Goal: Transaction & Acquisition: Purchase product/service

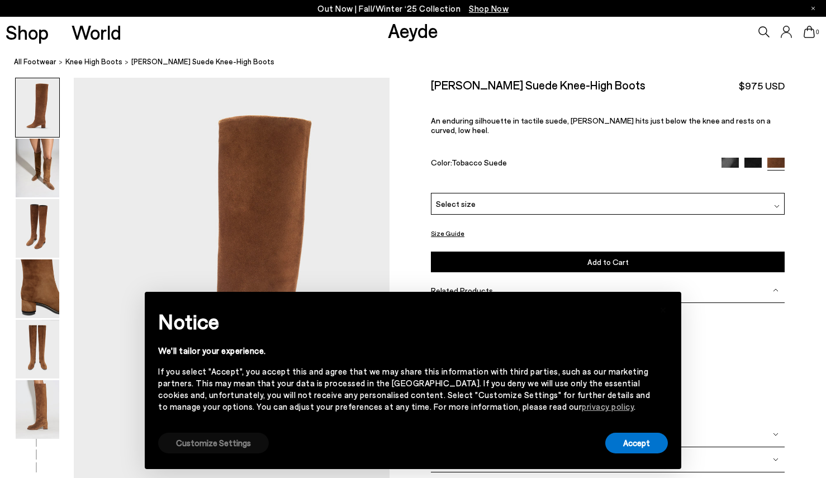
click at [201, 445] on button "Customize Settings" at bounding box center [213, 443] width 111 height 21
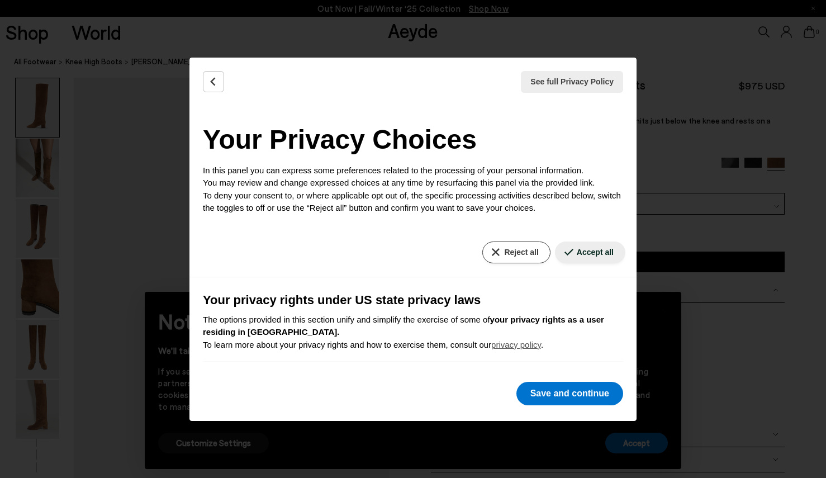
click at [500, 252] on button "Reject all" at bounding box center [517, 253] width 68 height 22
click at [513, 250] on button "Reject all" at bounding box center [517, 253] width 68 height 22
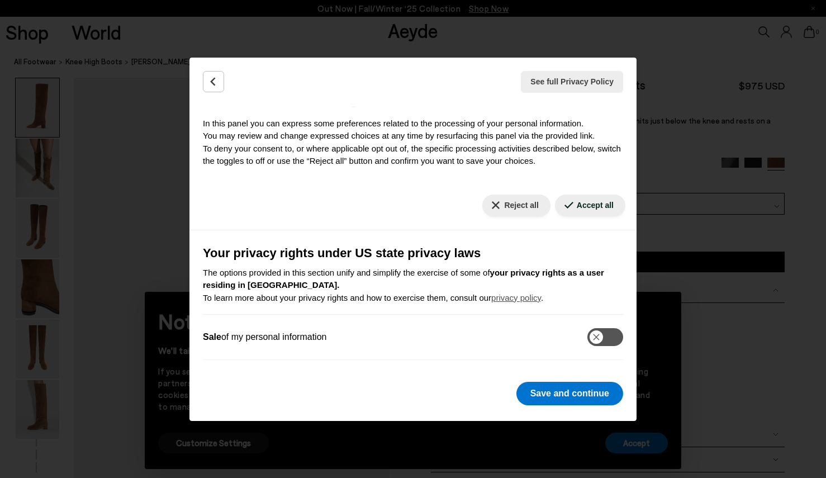
scroll to position [51, 0]
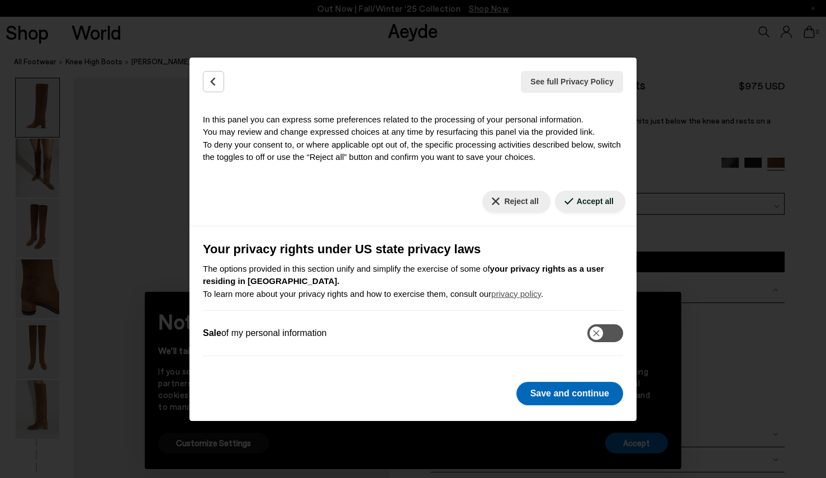
click at [578, 398] on button "Save and continue" at bounding box center [570, 393] width 107 height 23
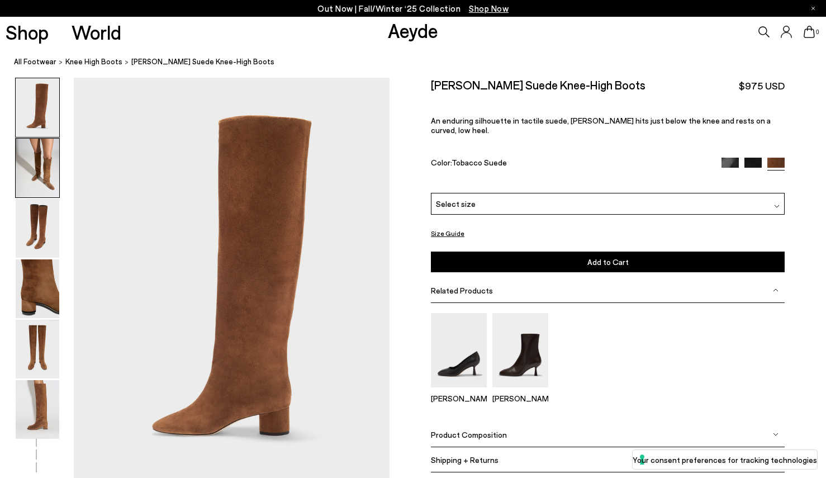
click at [36, 155] on img at bounding box center [38, 168] width 44 height 59
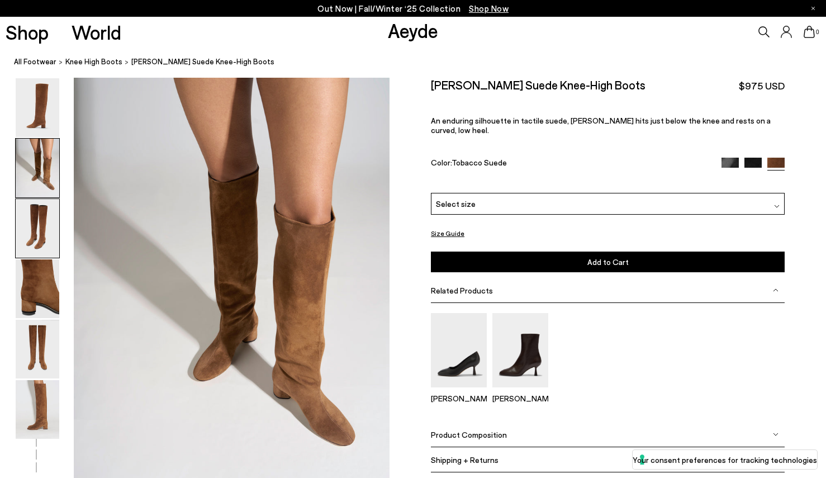
click at [34, 207] on img at bounding box center [38, 228] width 44 height 59
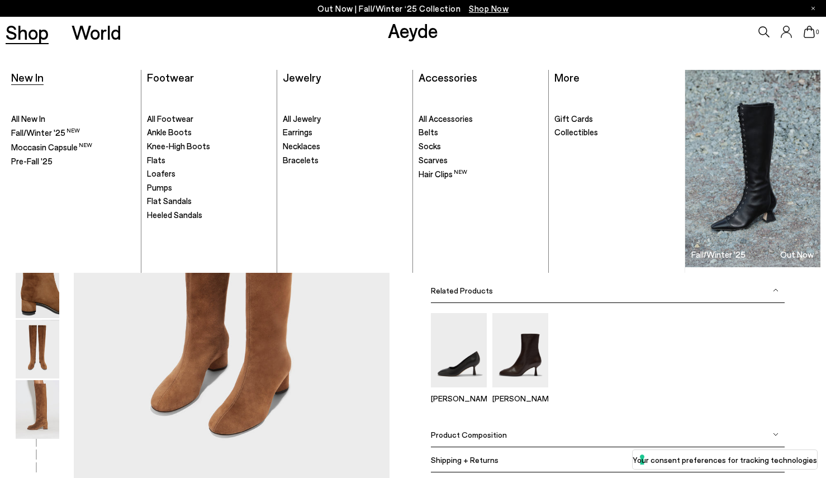
click at [31, 84] on link "New In" at bounding box center [27, 76] width 32 height 13
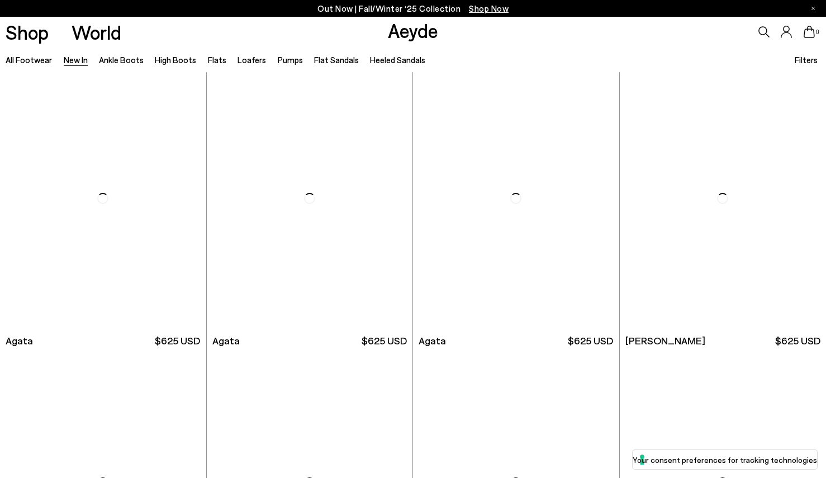
scroll to position [290, 0]
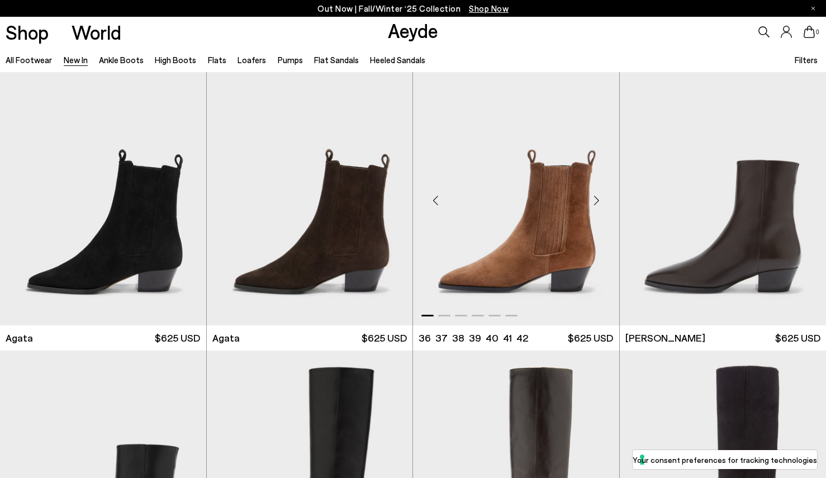
click at [594, 200] on div "Next slide" at bounding box center [597, 200] width 34 height 34
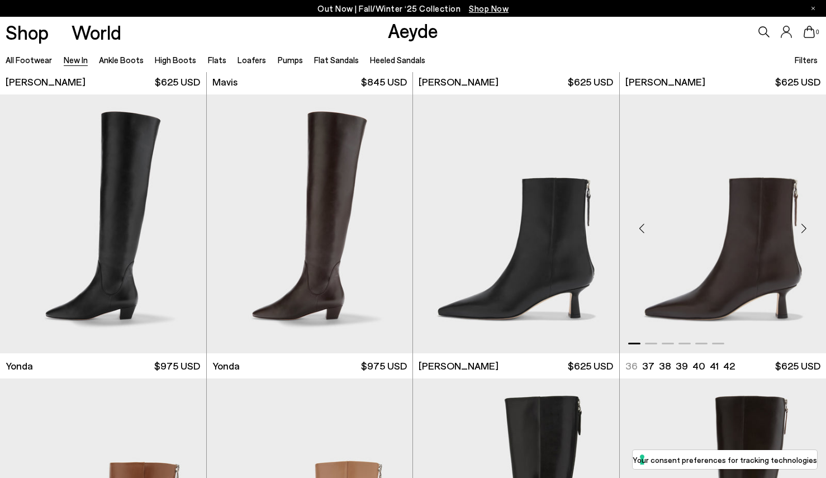
scroll to position [1684, 0]
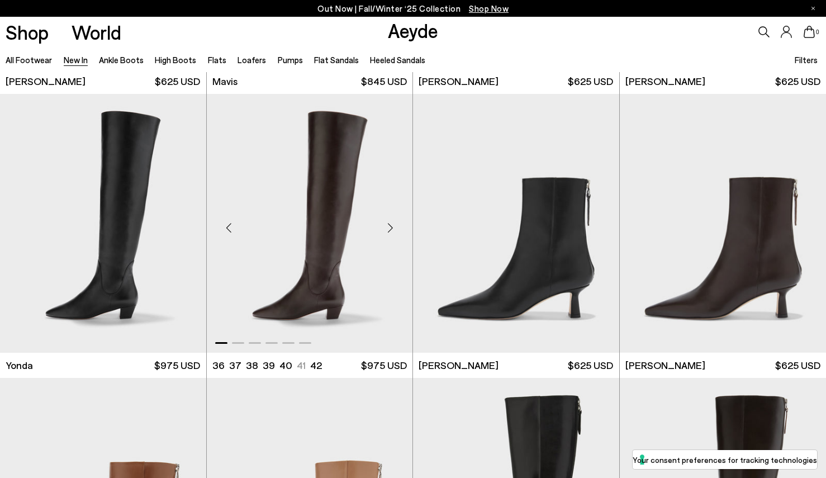
click at [390, 226] on div "Next slide" at bounding box center [391, 228] width 34 height 34
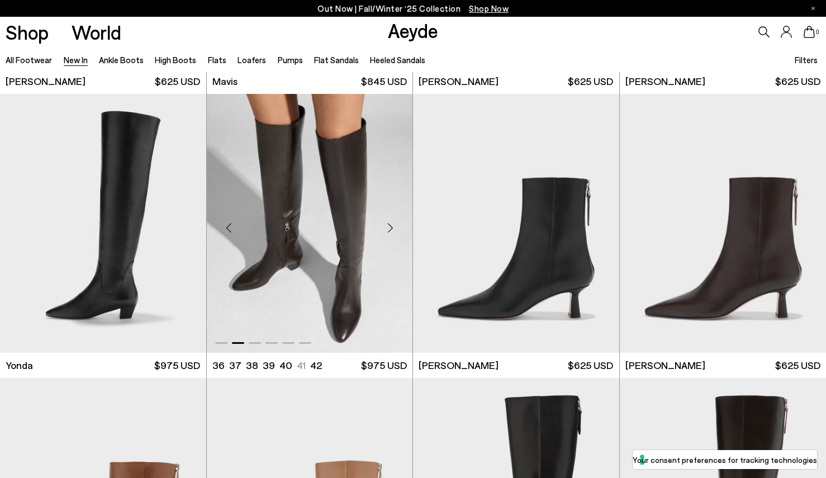
click at [390, 226] on div "Next slide" at bounding box center [391, 228] width 34 height 34
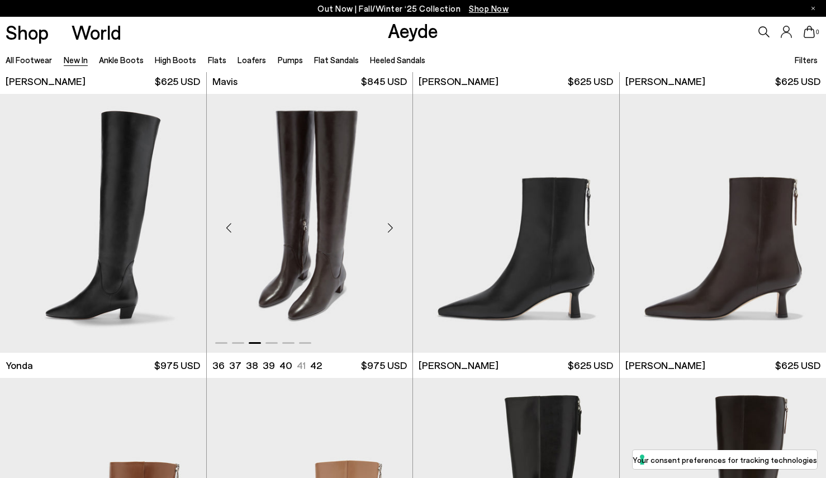
click at [390, 226] on div "Next slide" at bounding box center [391, 228] width 34 height 34
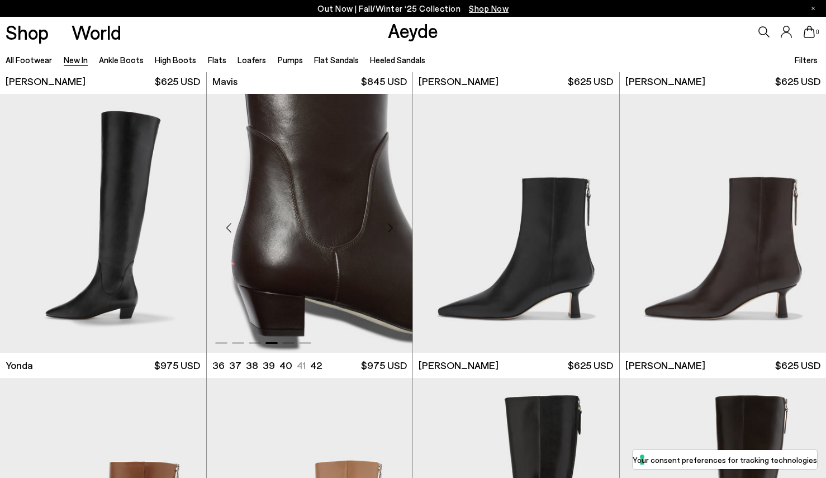
click at [390, 226] on div "Next slide" at bounding box center [391, 228] width 34 height 34
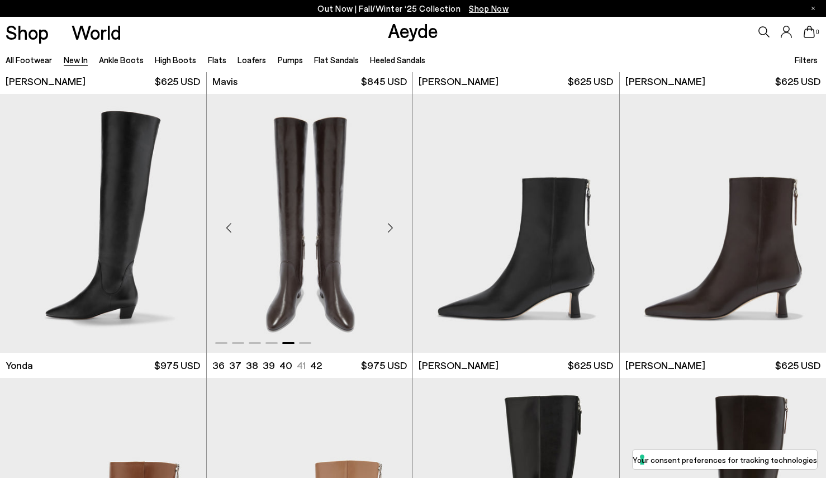
click at [390, 226] on div "Next slide" at bounding box center [391, 228] width 34 height 34
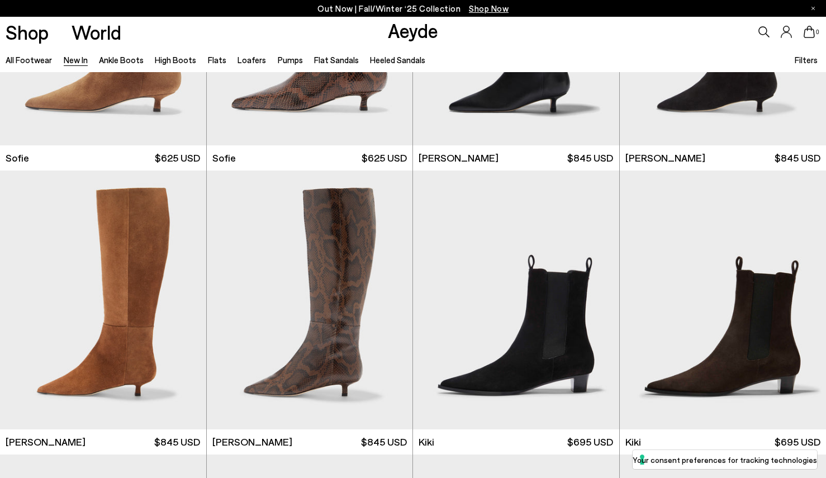
scroll to position [3883, 0]
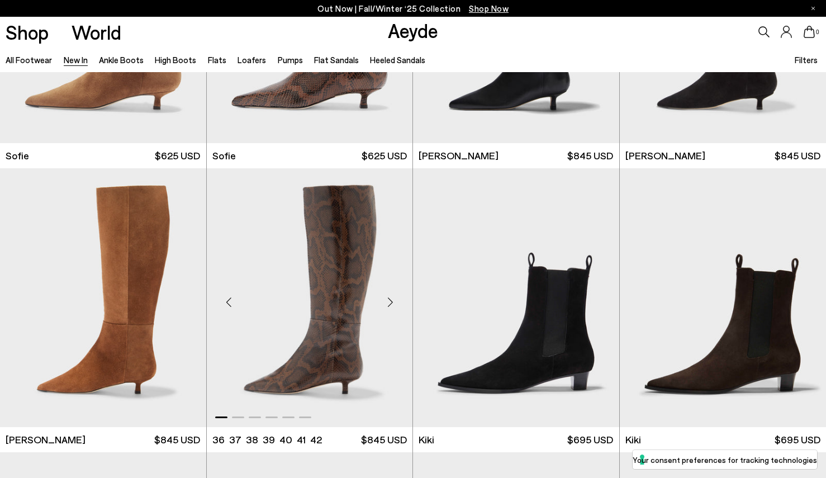
click at [392, 301] on div "Next slide" at bounding box center [391, 302] width 34 height 34
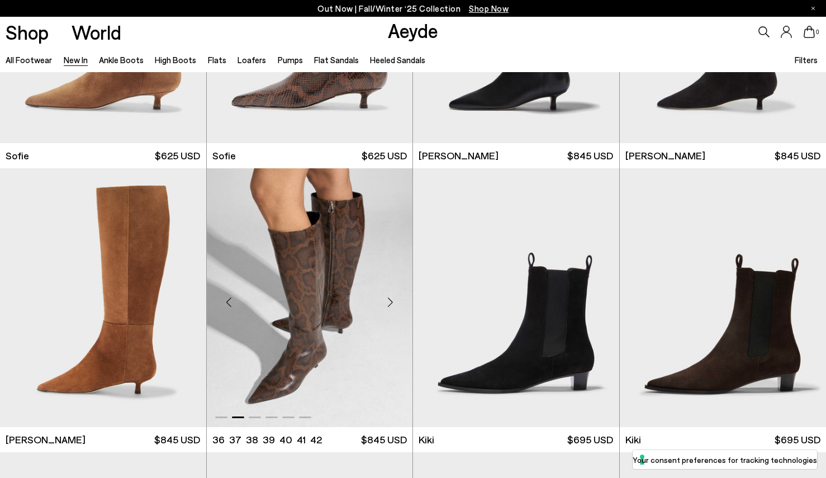
click at [392, 301] on div "Next slide" at bounding box center [391, 302] width 34 height 34
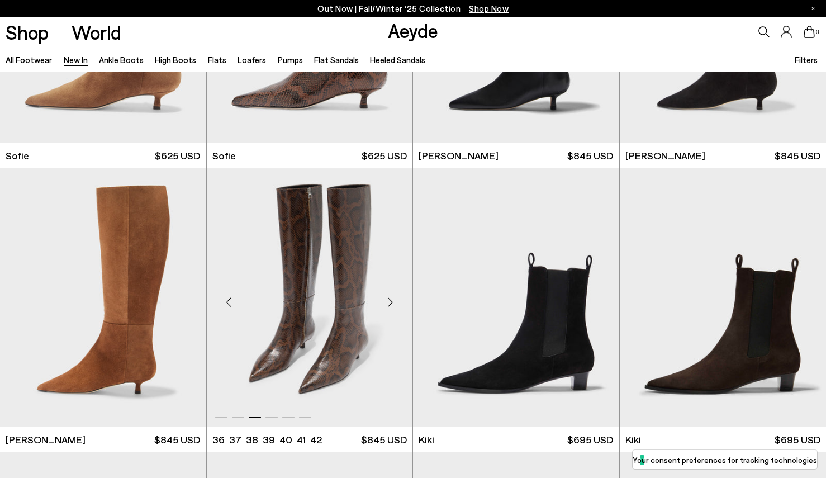
click at [392, 301] on div "Next slide" at bounding box center [391, 302] width 34 height 34
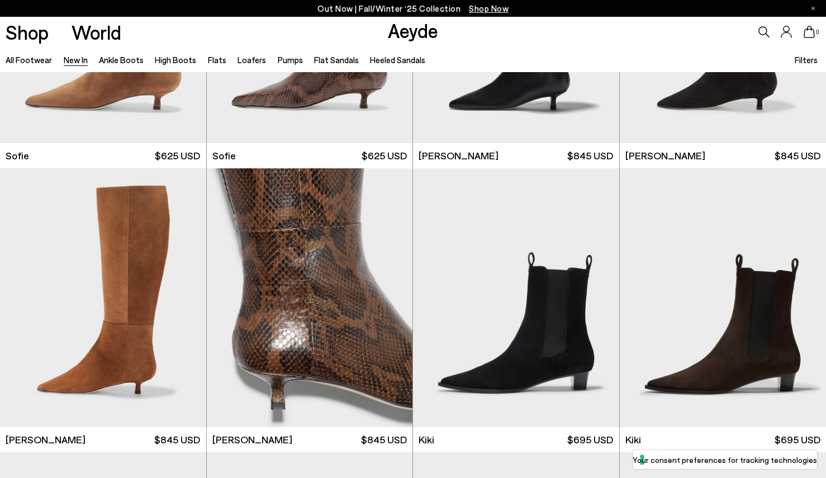
click at [787, 30] on icon at bounding box center [786, 32] width 11 height 12
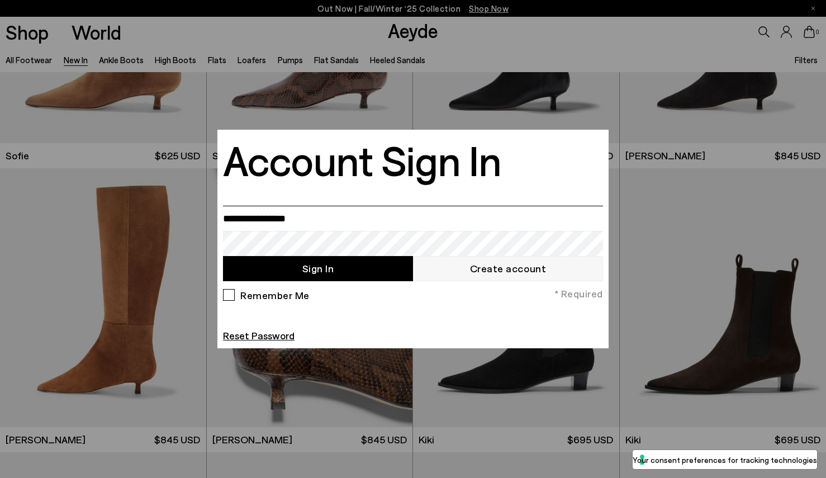
type input "**********"
click at [267, 270] on button "Sign In" at bounding box center [318, 268] width 190 height 25
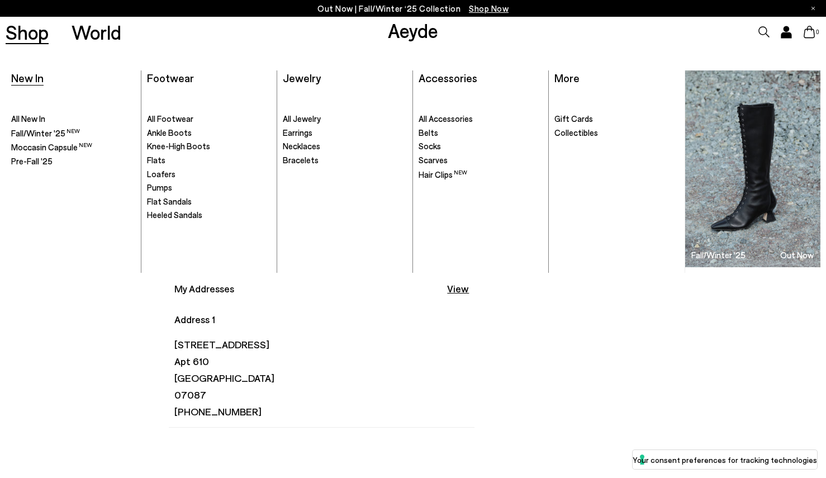
click at [21, 79] on span "New In" at bounding box center [27, 77] width 32 height 13
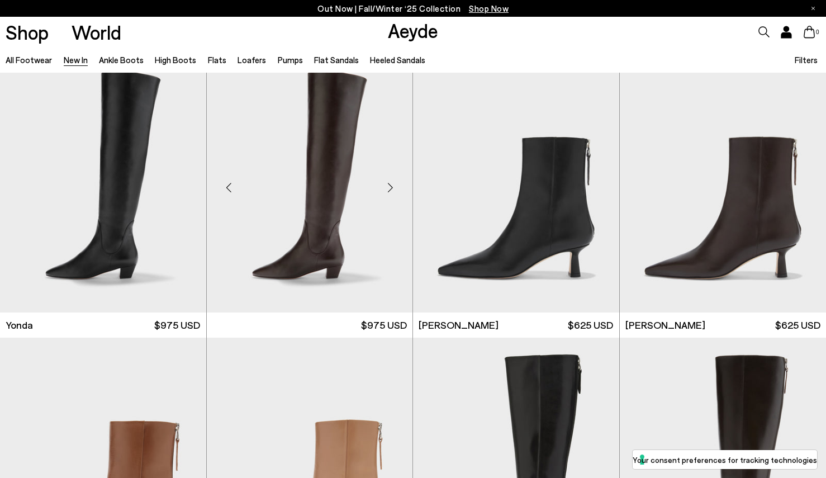
scroll to position [1737, 0]
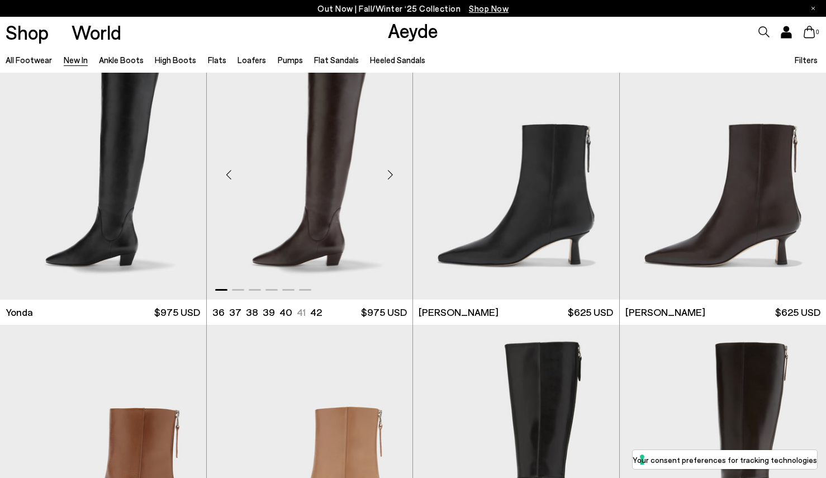
click at [294, 181] on img "1 / 6" at bounding box center [310, 170] width 206 height 259
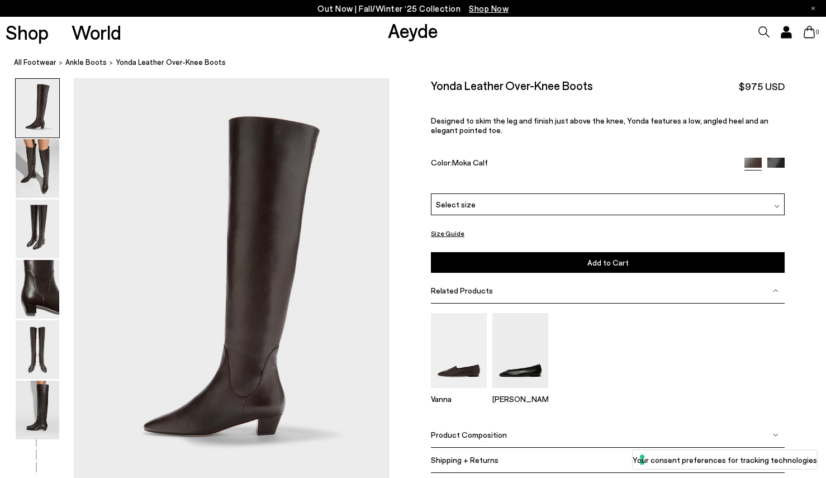
click at [477, 204] on div "Select size" at bounding box center [608, 204] width 354 height 22
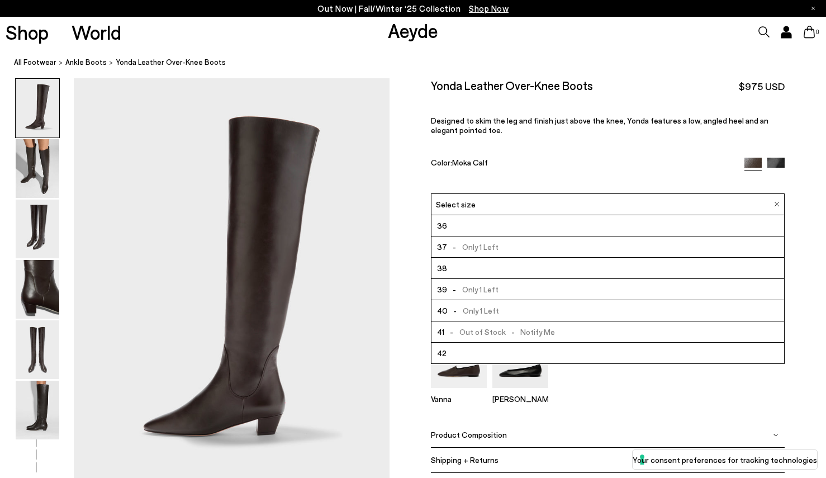
click at [461, 272] on li "38" at bounding box center [608, 268] width 353 height 21
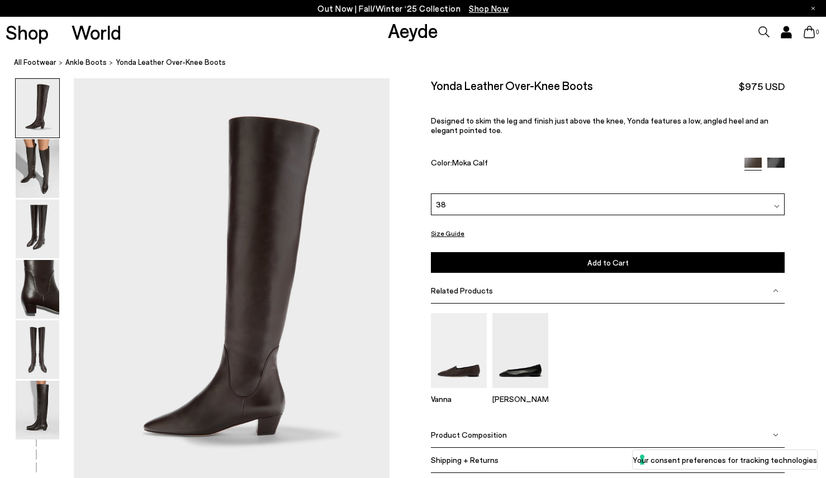
click at [466, 263] on button "Add to Cart Select a Size First" at bounding box center [608, 262] width 354 height 21
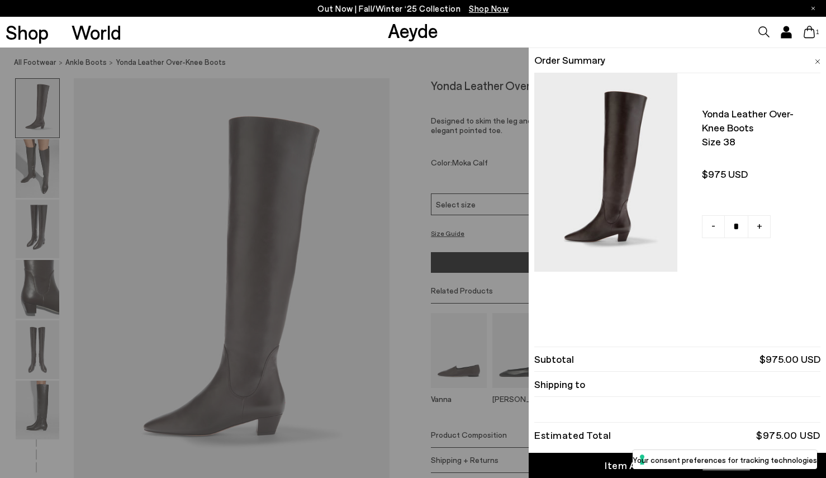
click at [417, 142] on div "Quick Add Color Size View Details Order Summary Yonda leather over-knee boots S…" at bounding box center [413, 263] width 826 height 431
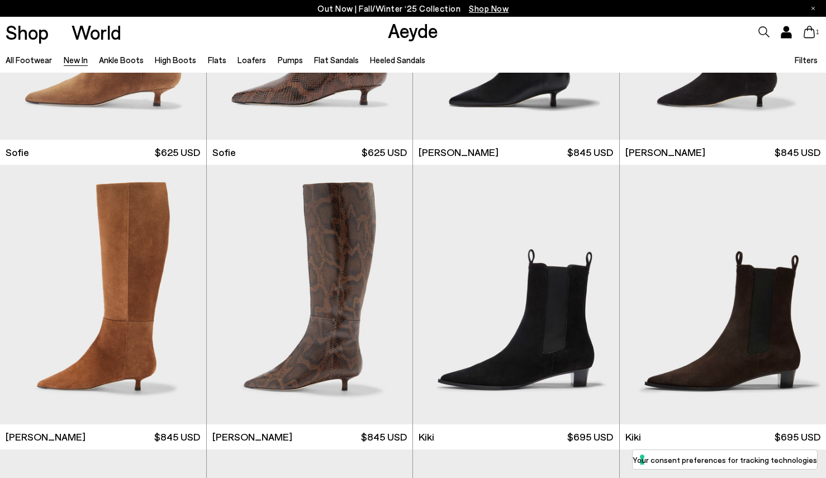
scroll to position [3896, 0]
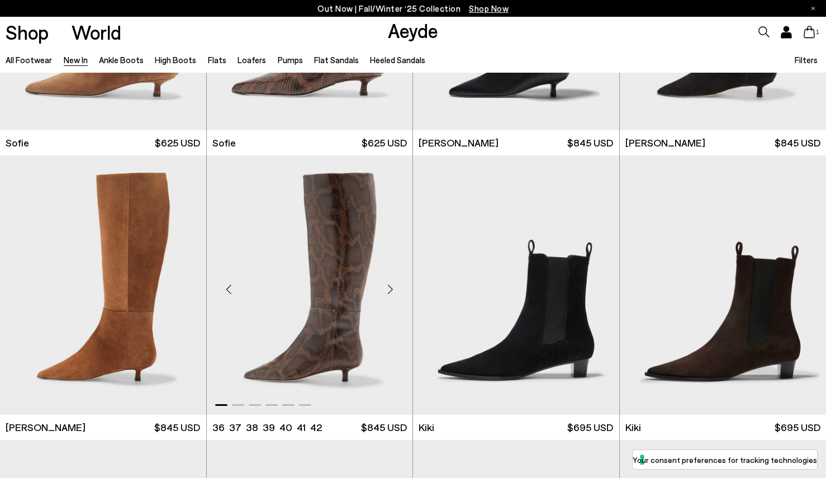
click at [287, 276] on img "1 / 6" at bounding box center [310, 284] width 206 height 259
